Goal: Go to known website: Access a specific website the user already knows

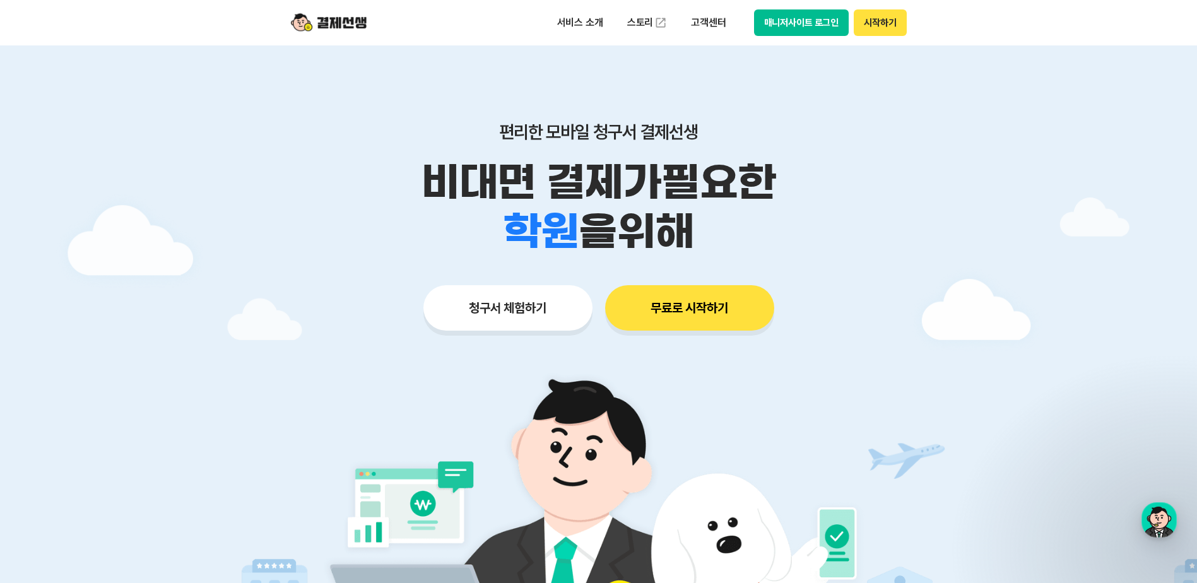
click at [809, 19] on button "매니저사이트 로그인" at bounding box center [801, 22] width 95 height 27
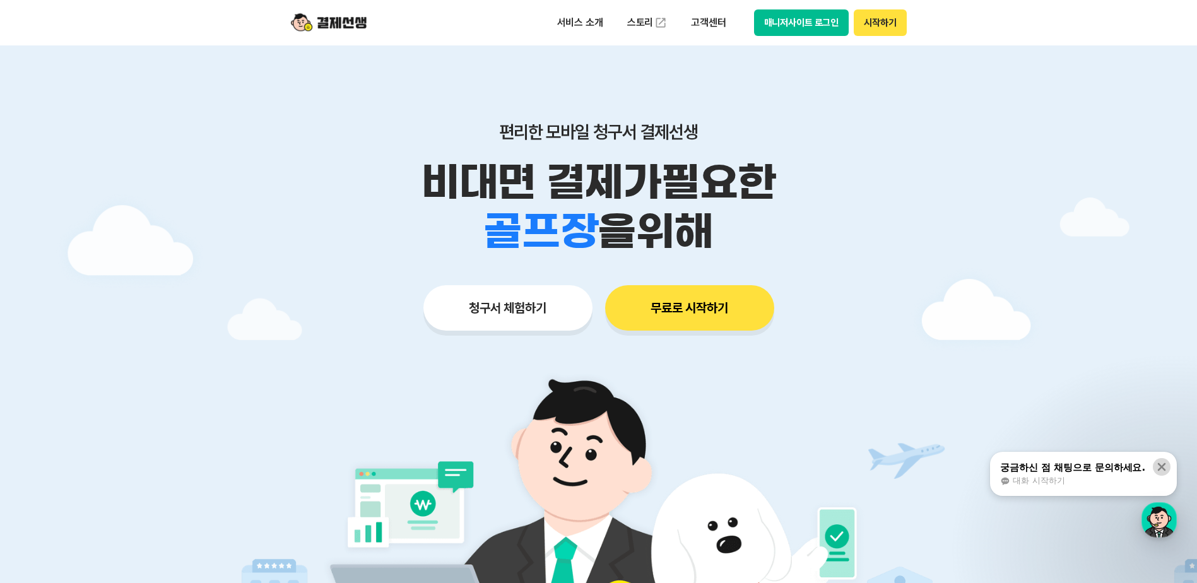
click at [1166, 470] on icon at bounding box center [1162, 467] width 13 height 13
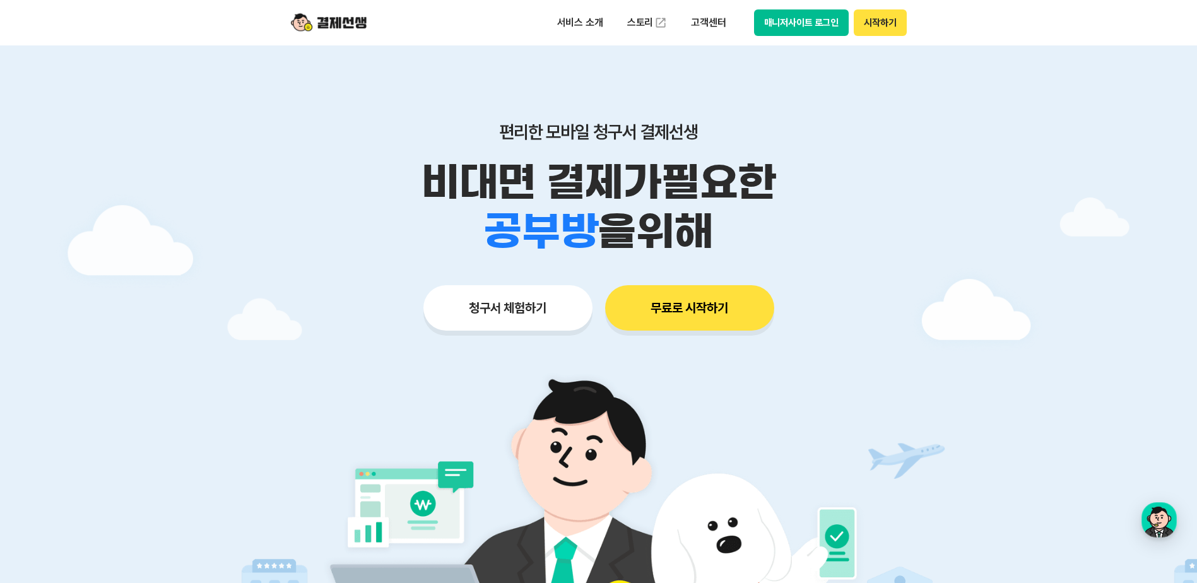
click at [807, 16] on button "매니저사이트 로그인" at bounding box center [801, 22] width 95 height 27
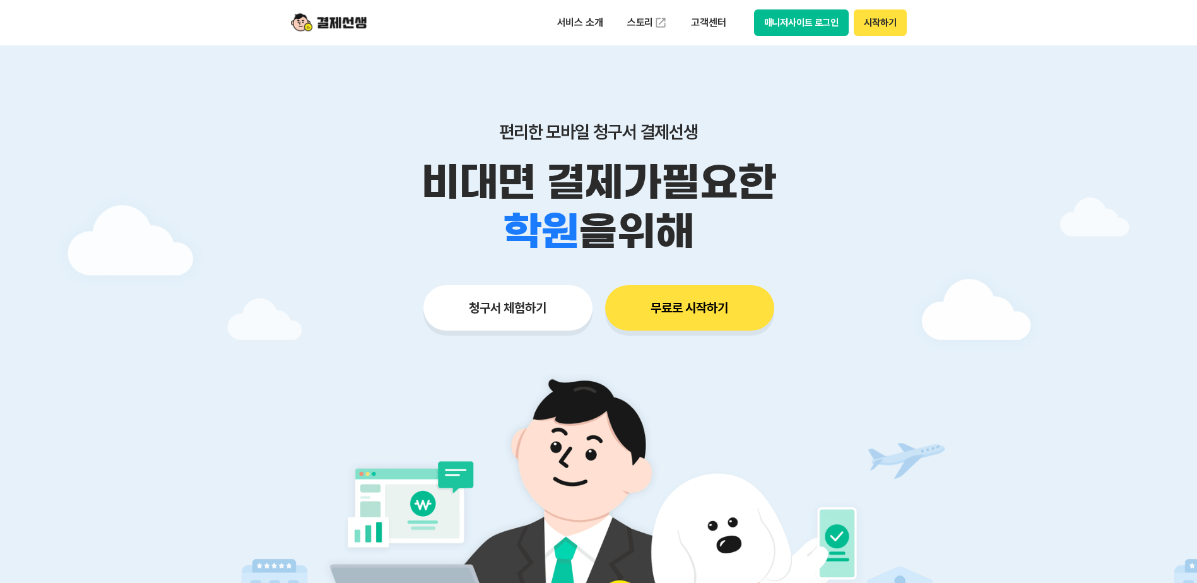
click at [794, 8] on div "서비스 소개 스토리 고객센터 매니저사이트 로그인 시작하기" at bounding box center [599, 22] width 646 height 45
click at [794, 23] on button "매니저사이트 로그인" at bounding box center [801, 22] width 95 height 27
